Goal: Check status: Check status

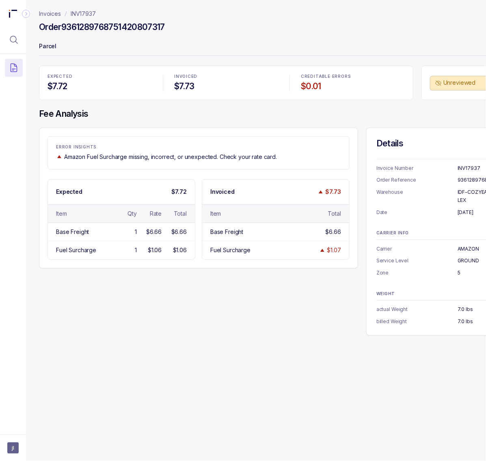
click at [103, 28] on h4 "Order 9361289768751420807317" at bounding box center [102, 27] width 126 height 11
copy h4 "9361289768751420807317"
click at [471, 209] on p "[DATE]" at bounding box center [482, 213] width 51 height 8
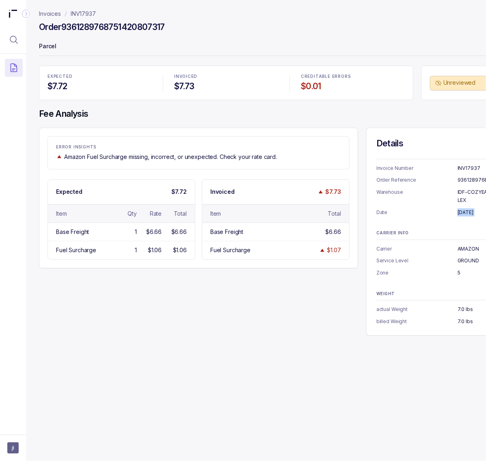
click at [471, 209] on p "[DATE]" at bounding box center [482, 213] width 51 height 8
copy p "[DATE]"
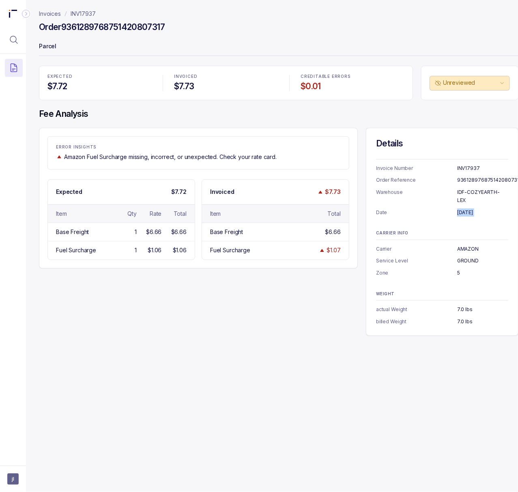
click at [463, 195] on p "IDF-COZYEARTH-LEX" at bounding box center [482, 196] width 51 height 16
copy p "IDF-COZYEARTH-LEX"
click at [464, 245] on p "AMAZON" at bounding box center [482, 249] width 51 height 8
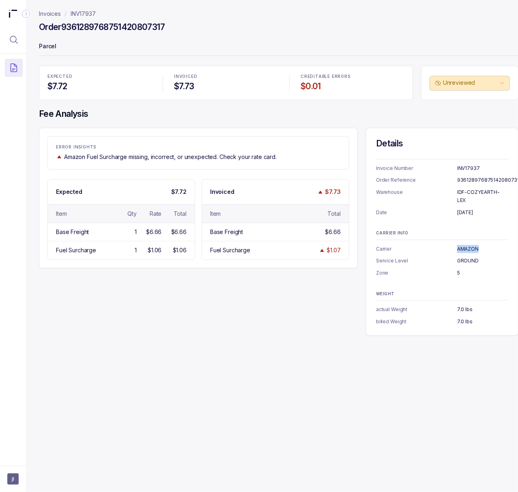
click at [464, 245] on p "AMAZON" at bounding box center [482, 249] width 51 height 8
copy p "AMAZON"
click at [471, 257] on p "GROUND" at bounding box center [482, 261] width 51 height 8
copy p "GROUND"
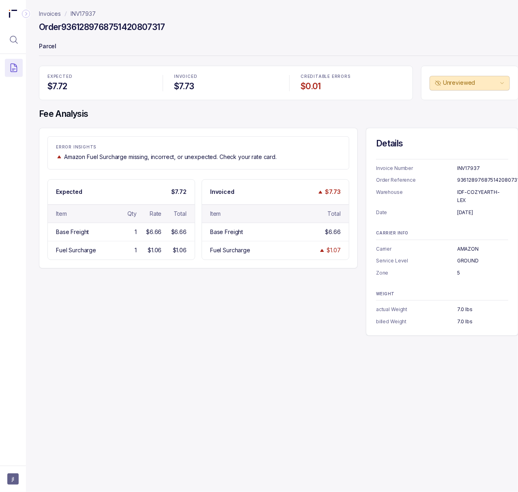
click at [459, 269] on p "5" at bounding box center [482, 273] width 51 height 8
copy p "5"
click at [463, 318] on p "7.0 lbs" at bounding box center [482, 322] width 51 height 8
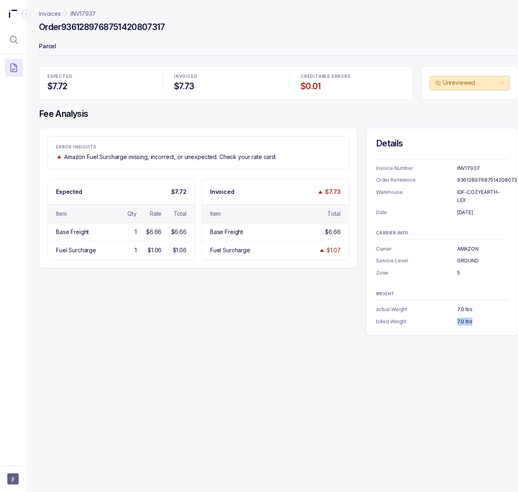
click at [463, 318] on p "7.0 lbs" at bounding box center [482, 322] width 51 height 8
copy p "7.0 lbs"
click at [433, 358] on div "Invoices INV17937 Order 9361289768751420807317 Parcel EXPECTED $7.72 INVOICED $…" at bounding box center [275, 246] width 499 height 492
click at [85, 16] on p "INV17937" at bounding box center [83, 14] width 25 height 8
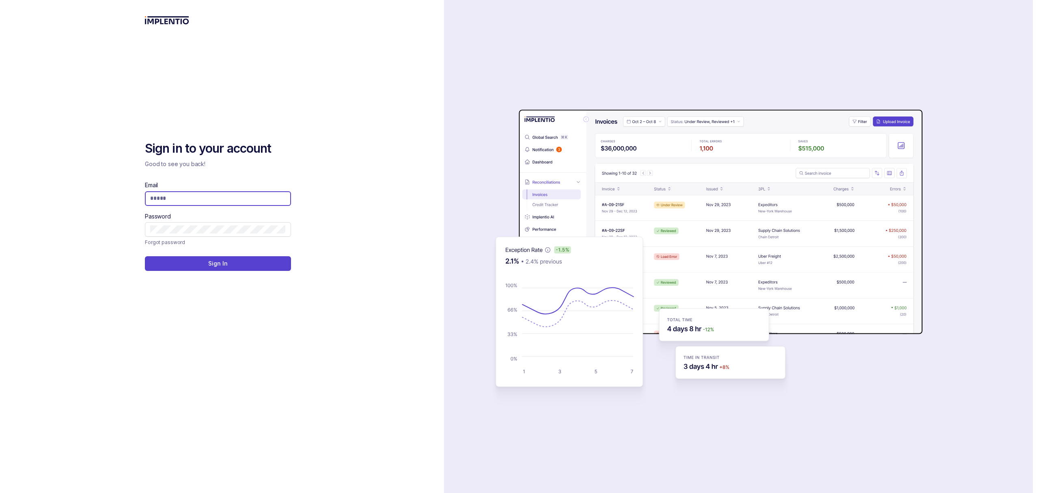
click at [170, 201] on input "Email" at bounding box center [218, 198] width 136 height 8
type input "**********"
